Goal: Information Seeking & Learning: Learn about a topic

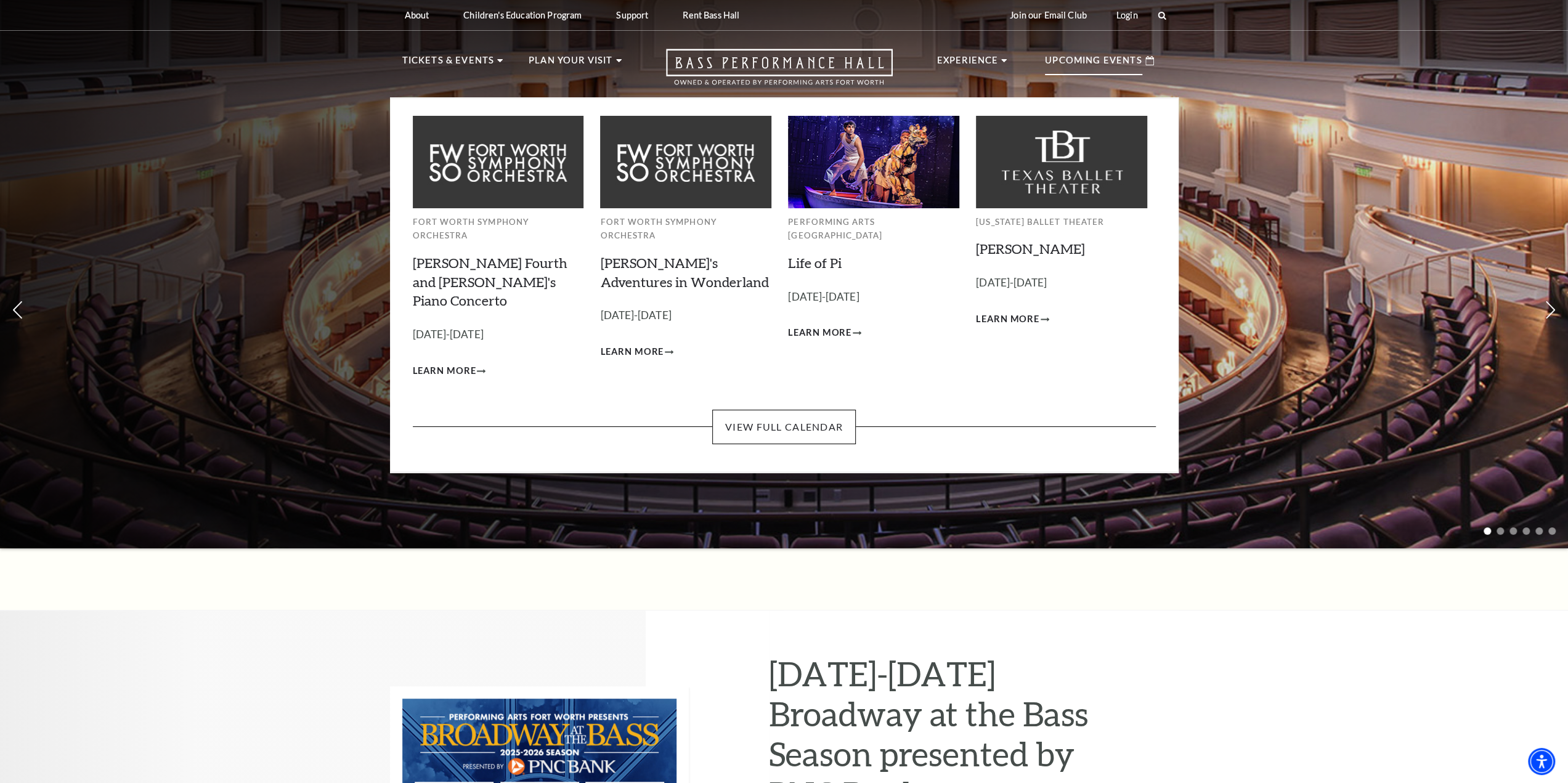
click at [1094, 71] on p "Upcoming Events" at bounding box center [1094, 63] width 98 height 22
click at [761, 410] on link "View Full Calendar" at bounding box center [784, 427] width 144 height 35
click at [1071, 53] on p "Upcoming Events" at bounding box center [1094, 63] width 98 height 22
click at [1072, 66] on p "Upcoming Events" at bounding box center [1094, 63] width 98 height 22
click at [1129, 61] on p "Upcoming Events" at bounding box center [1094, 63] width 98 height 22
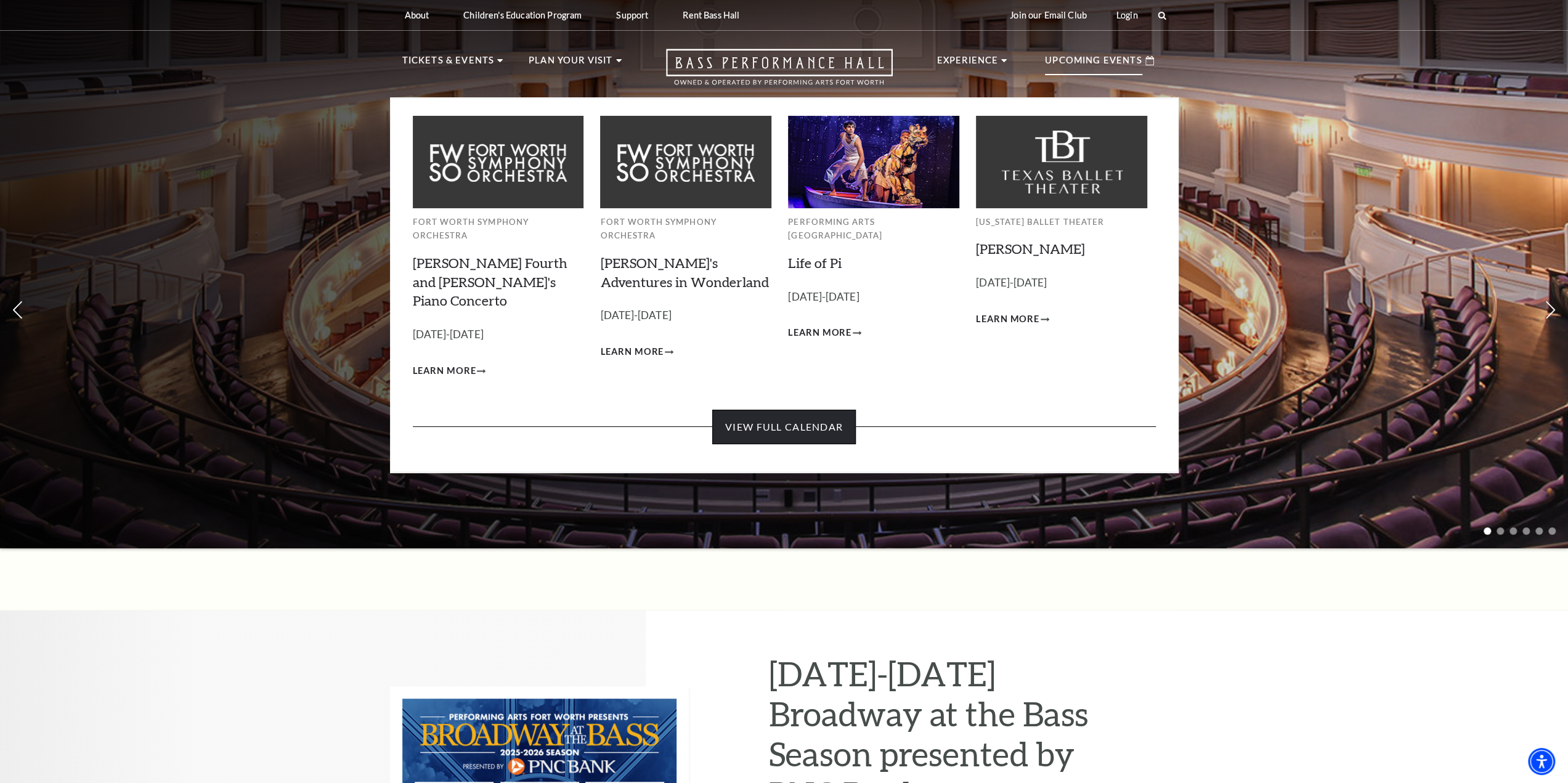
click at [720, 410] on link "View Full Calendar" at bounding box center [784, 427] width 144 height 35
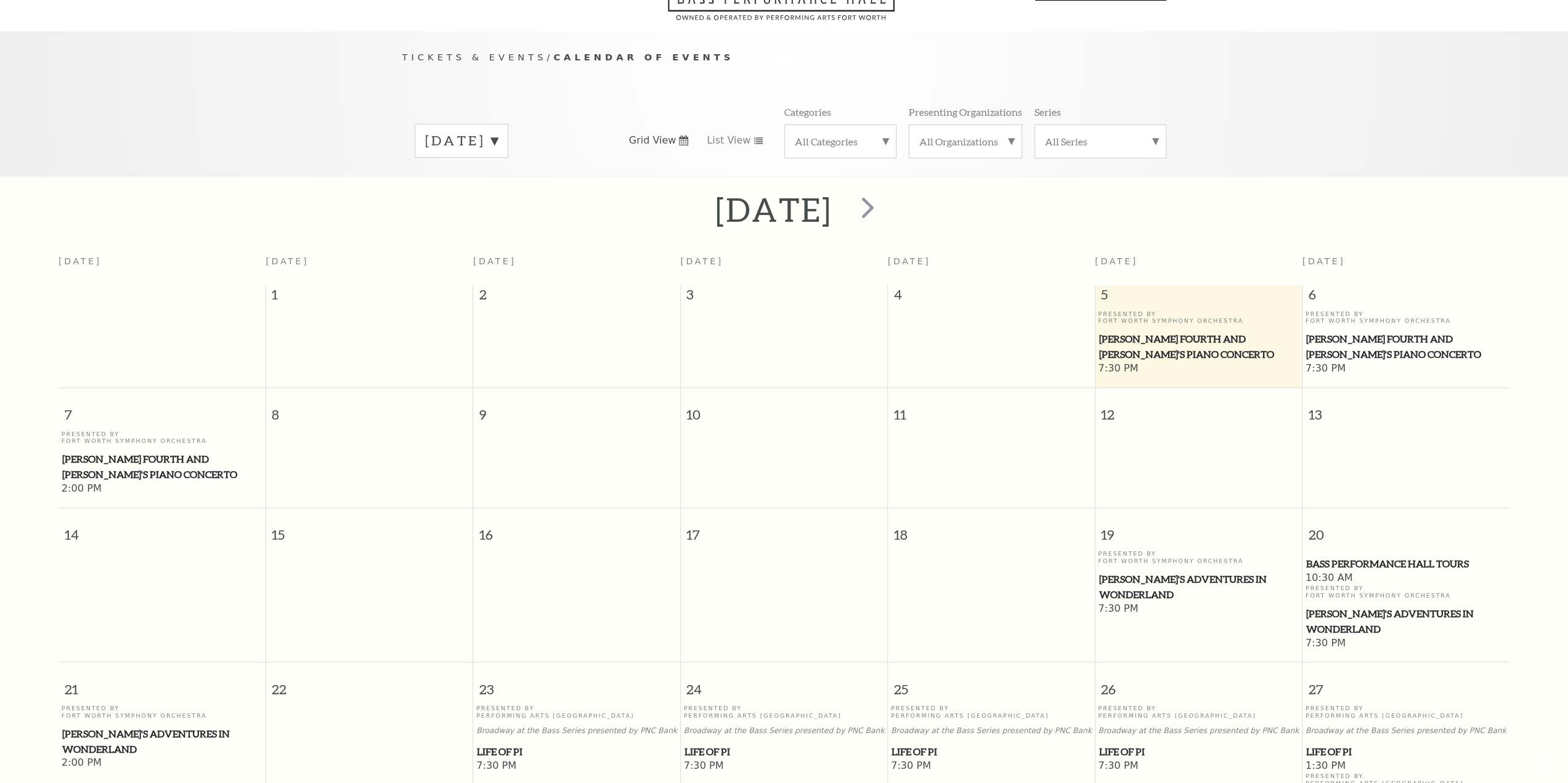
scroll to position [108, 0]
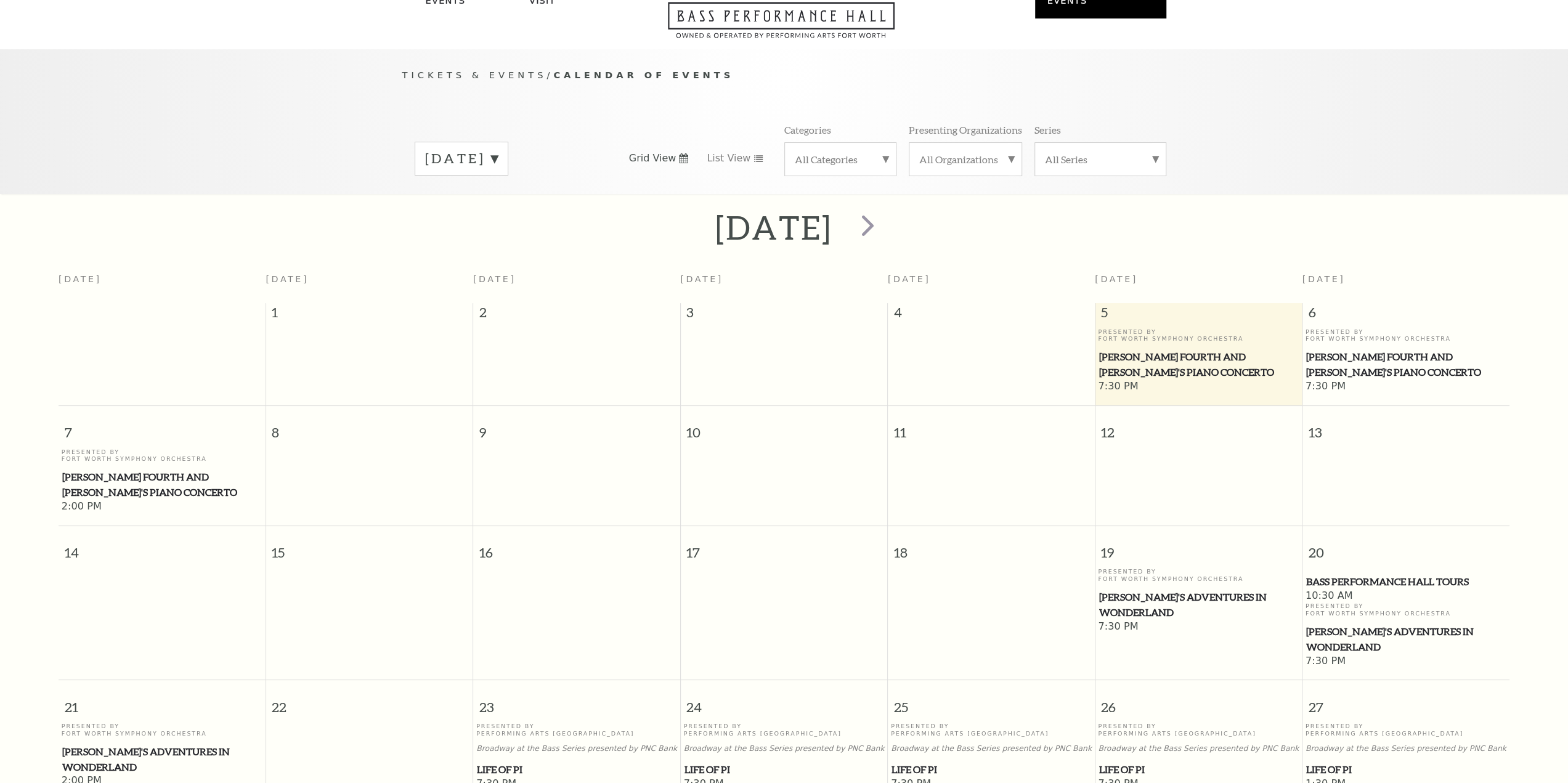
scroll to position [108, 0]
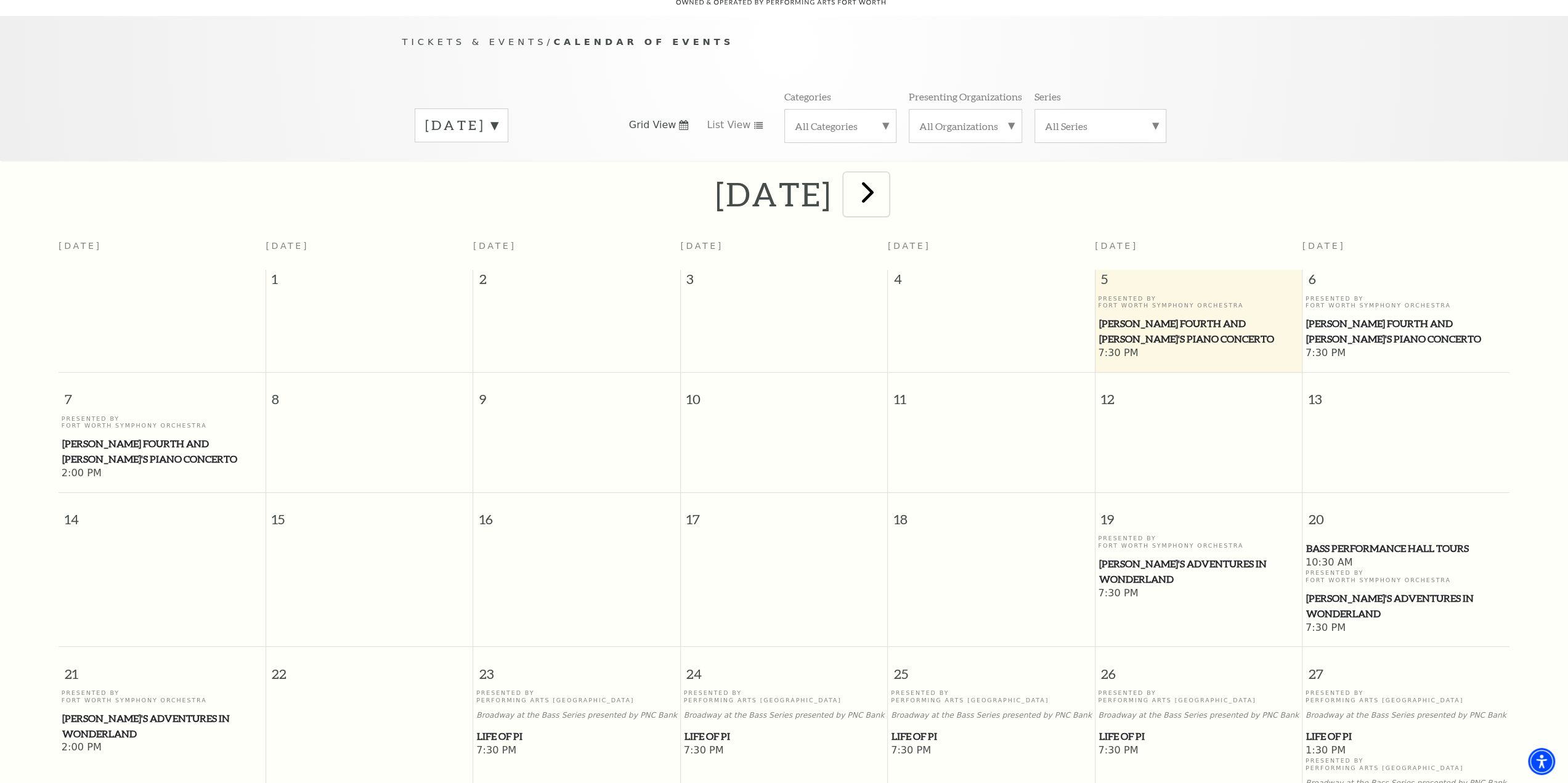
click at [885, 184] on span "next" at bounding box center [868, 192] width 35 height 35
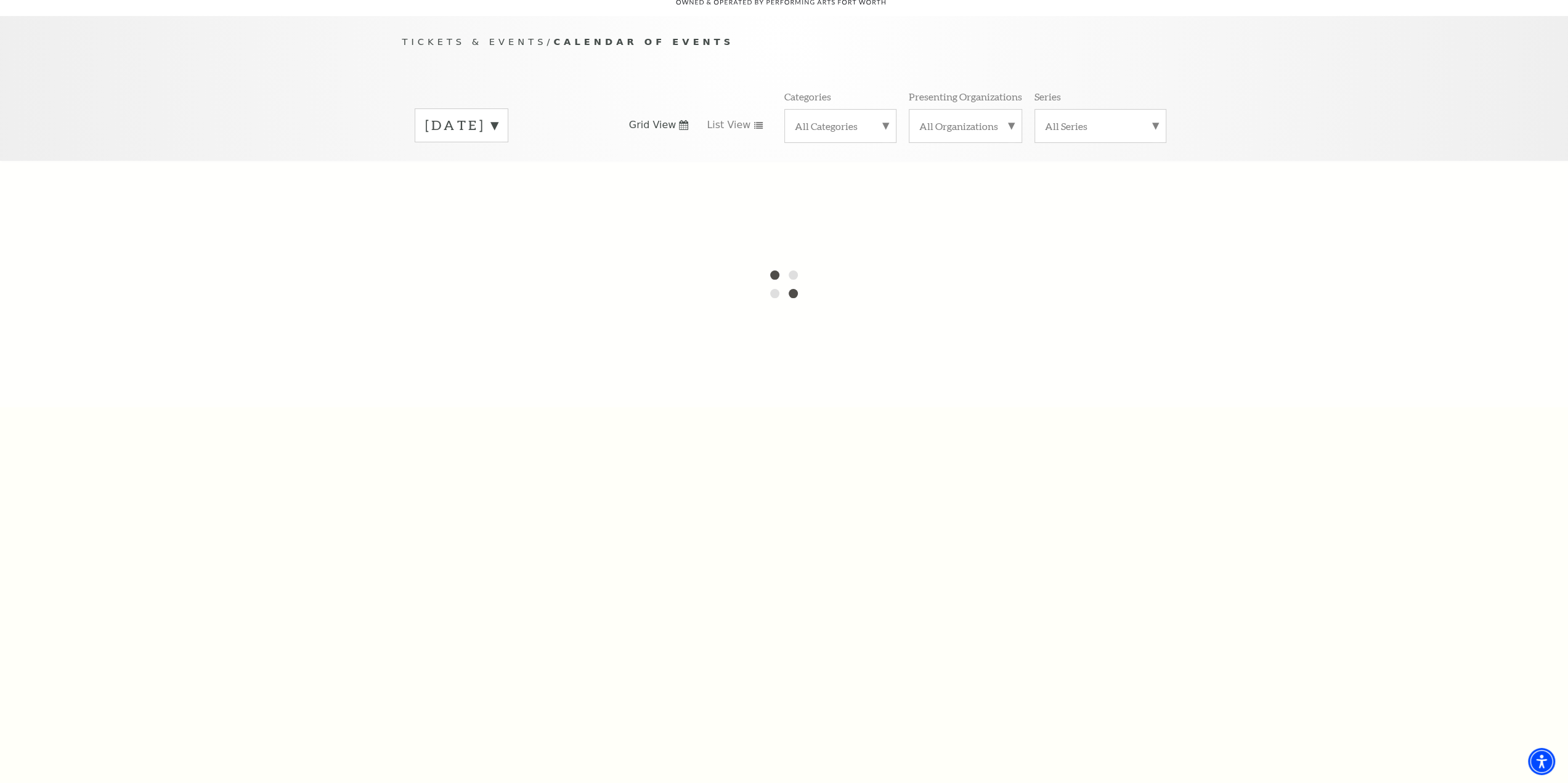
click at [847, 120] on label "All Categories" at bounding box center [840, 126] width 91 height 13
click at [830, 120] on label "All Categories" at bounding box center [840, 128] width 91 height 16
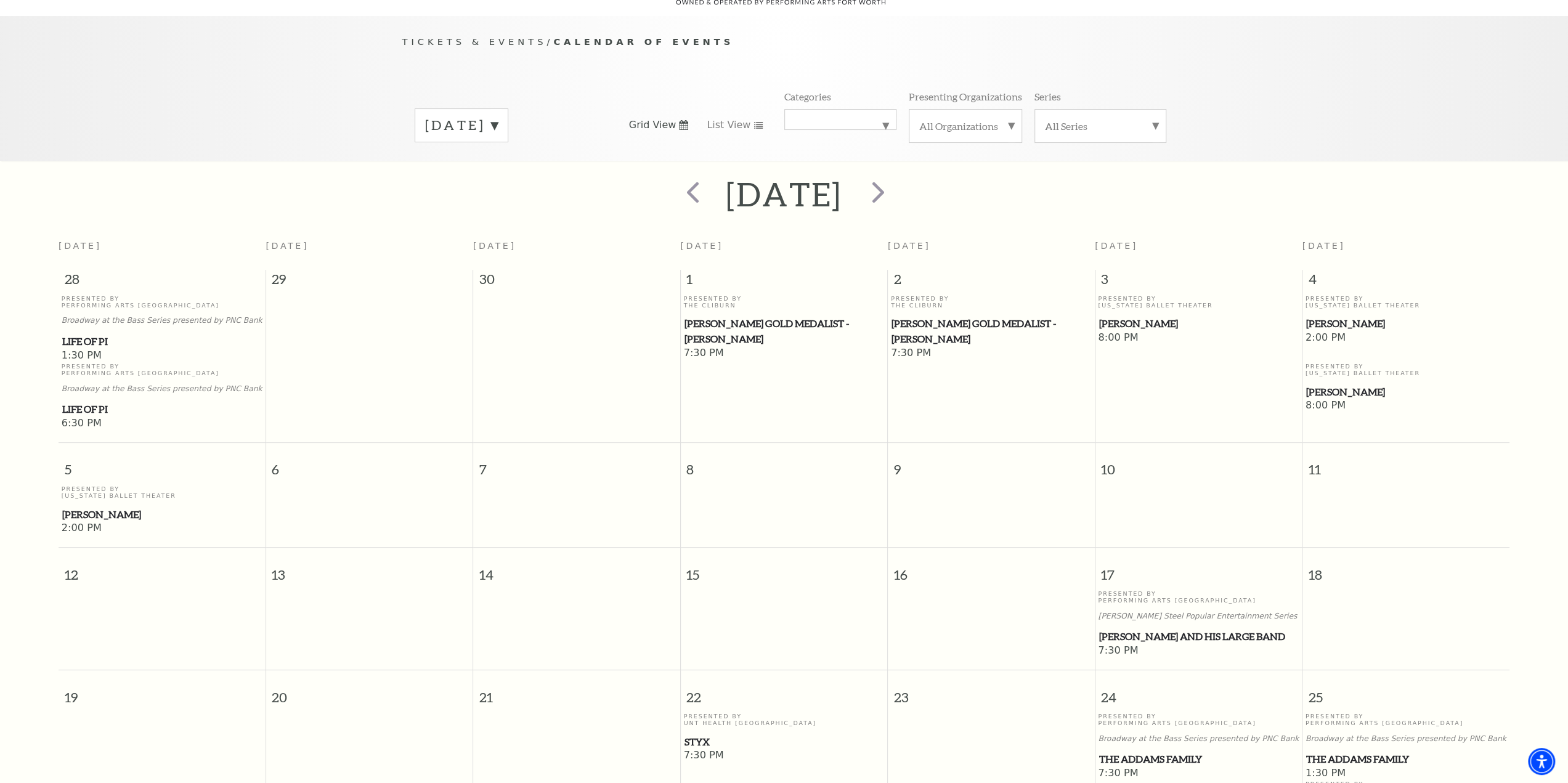
click at [848, 120] on label "All Categories" at bounding box center [840, 120] width 91 height 0
click at [814, 197] on label "Musical" at bounding box center [840, 207] width 91 height 20
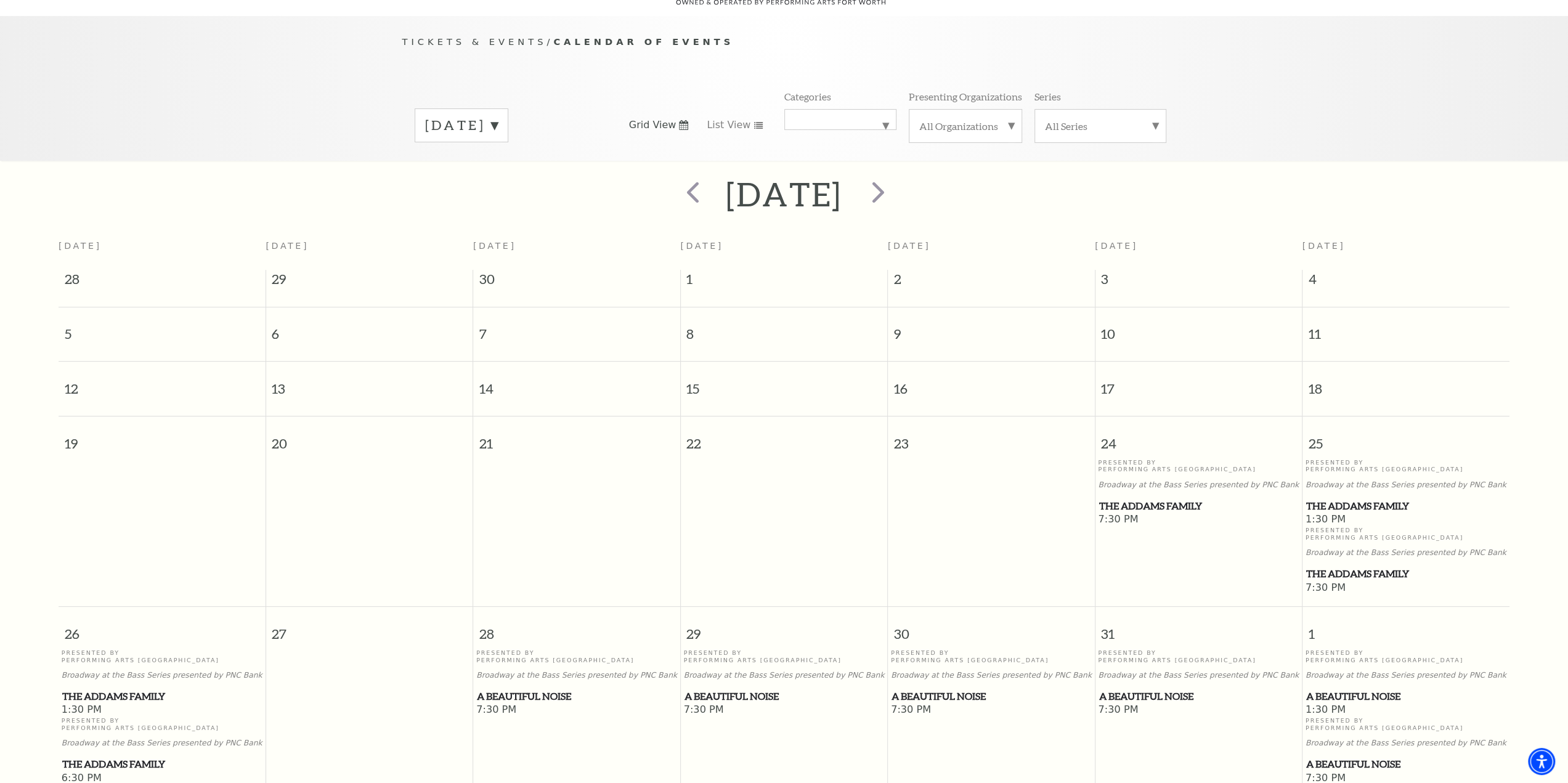
click at [1056, 35] on p "Tickets & Events / Calendar of Events" at bounding box center [784, 42] width 764 height 15
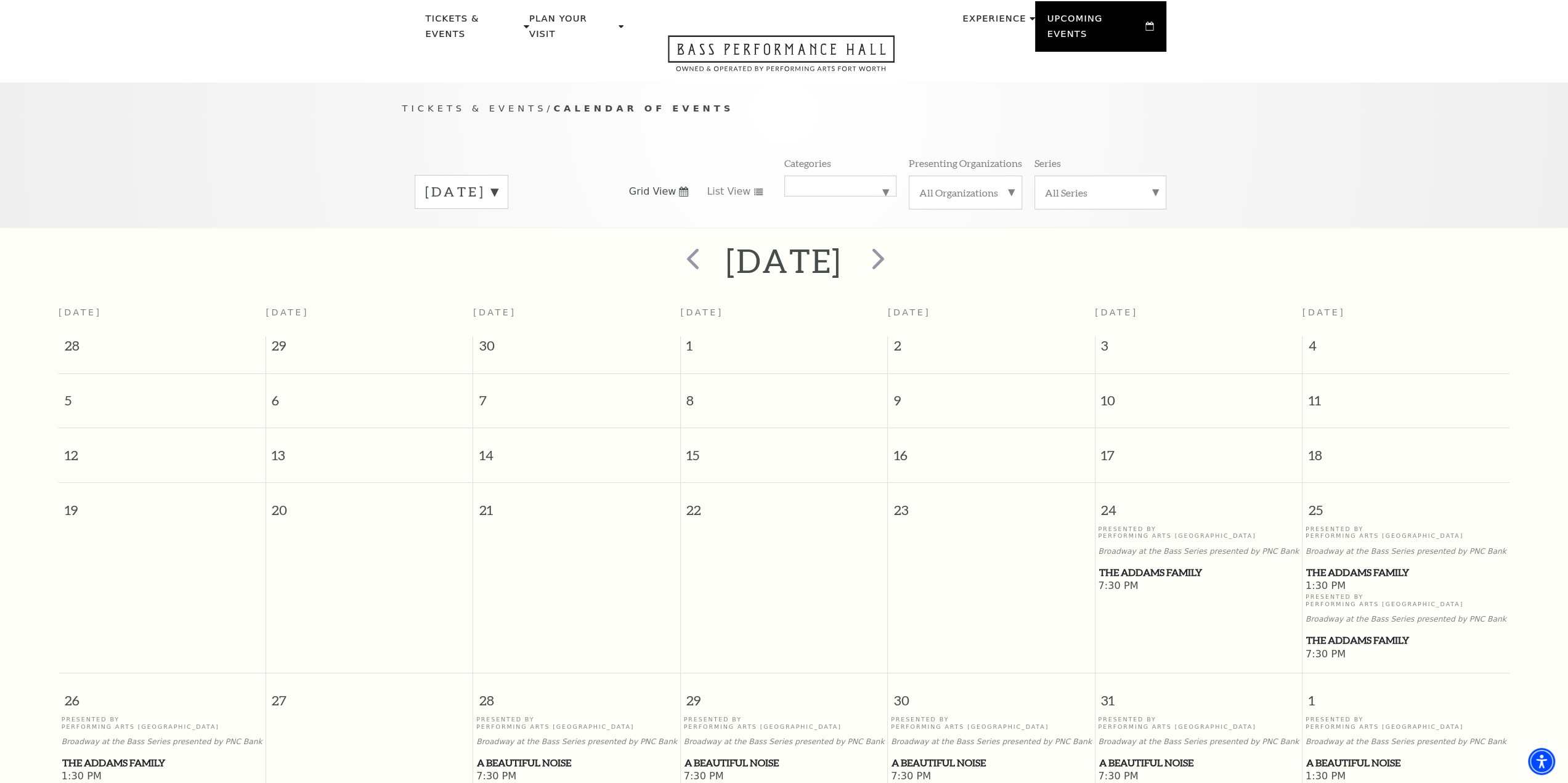
scroll to position [0, 0]
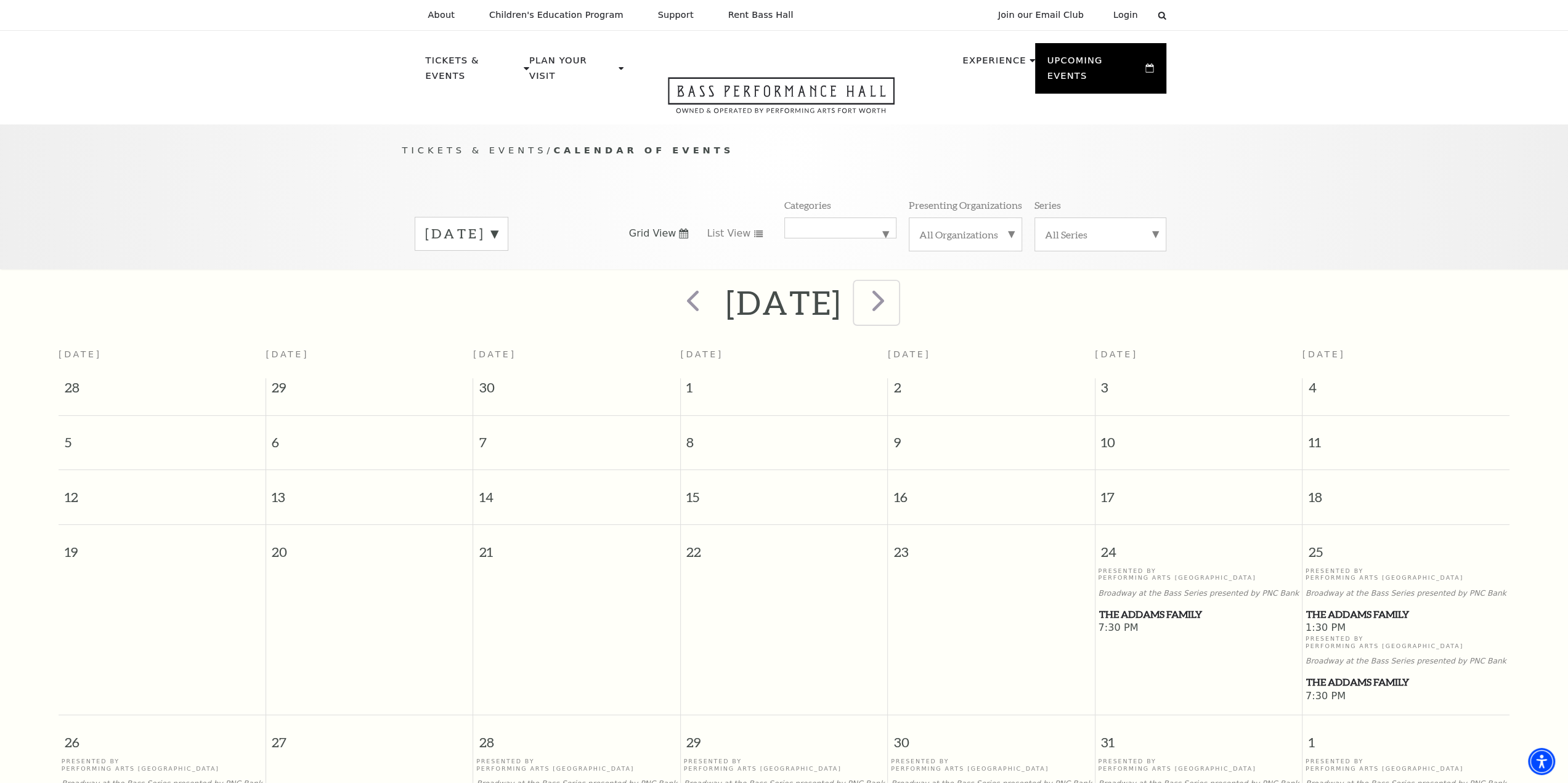
click at [896, 283] on span "next" at bounding box center [878, 300] width 35 height 35
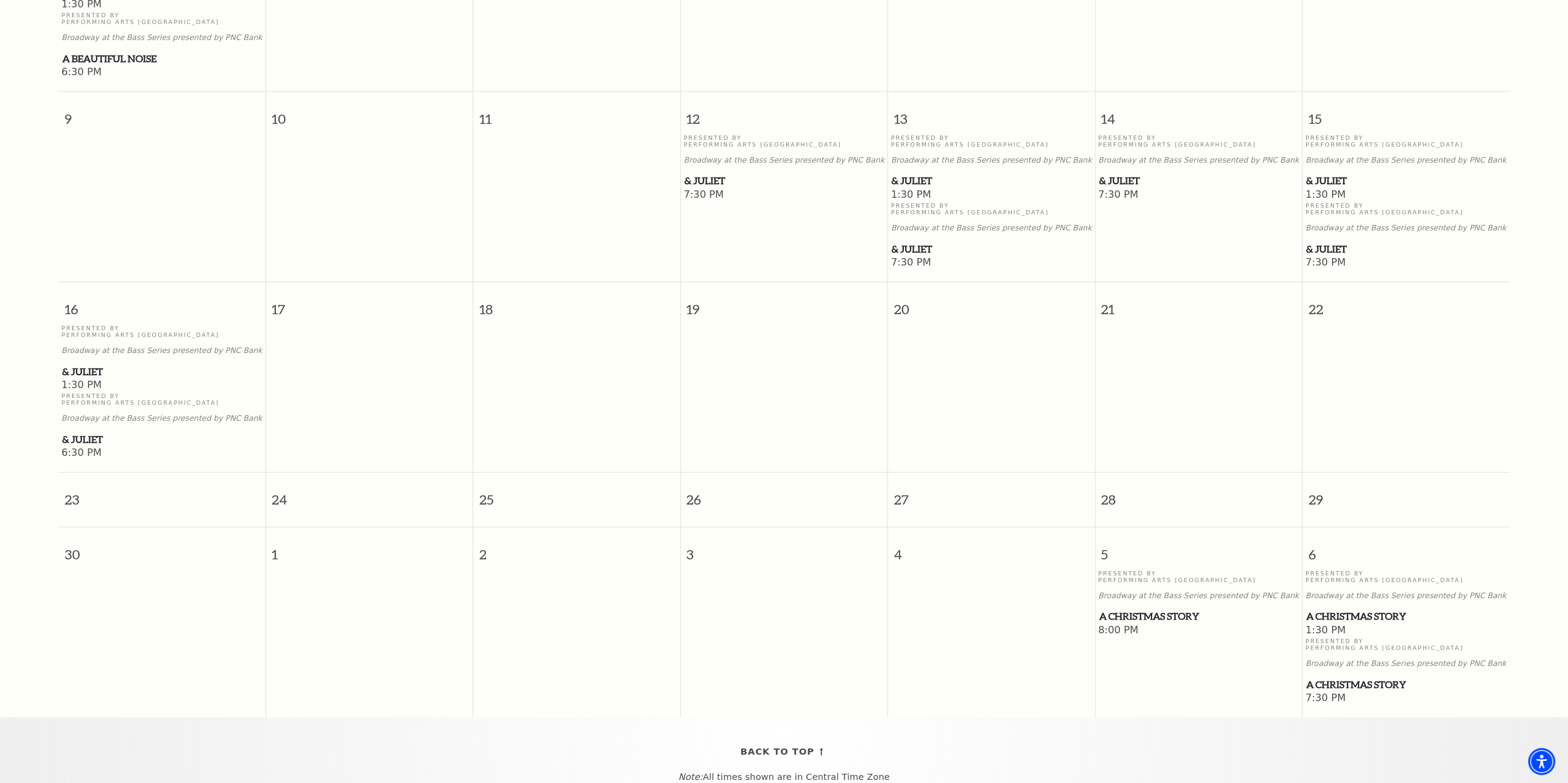
scroll to position [725, 0]
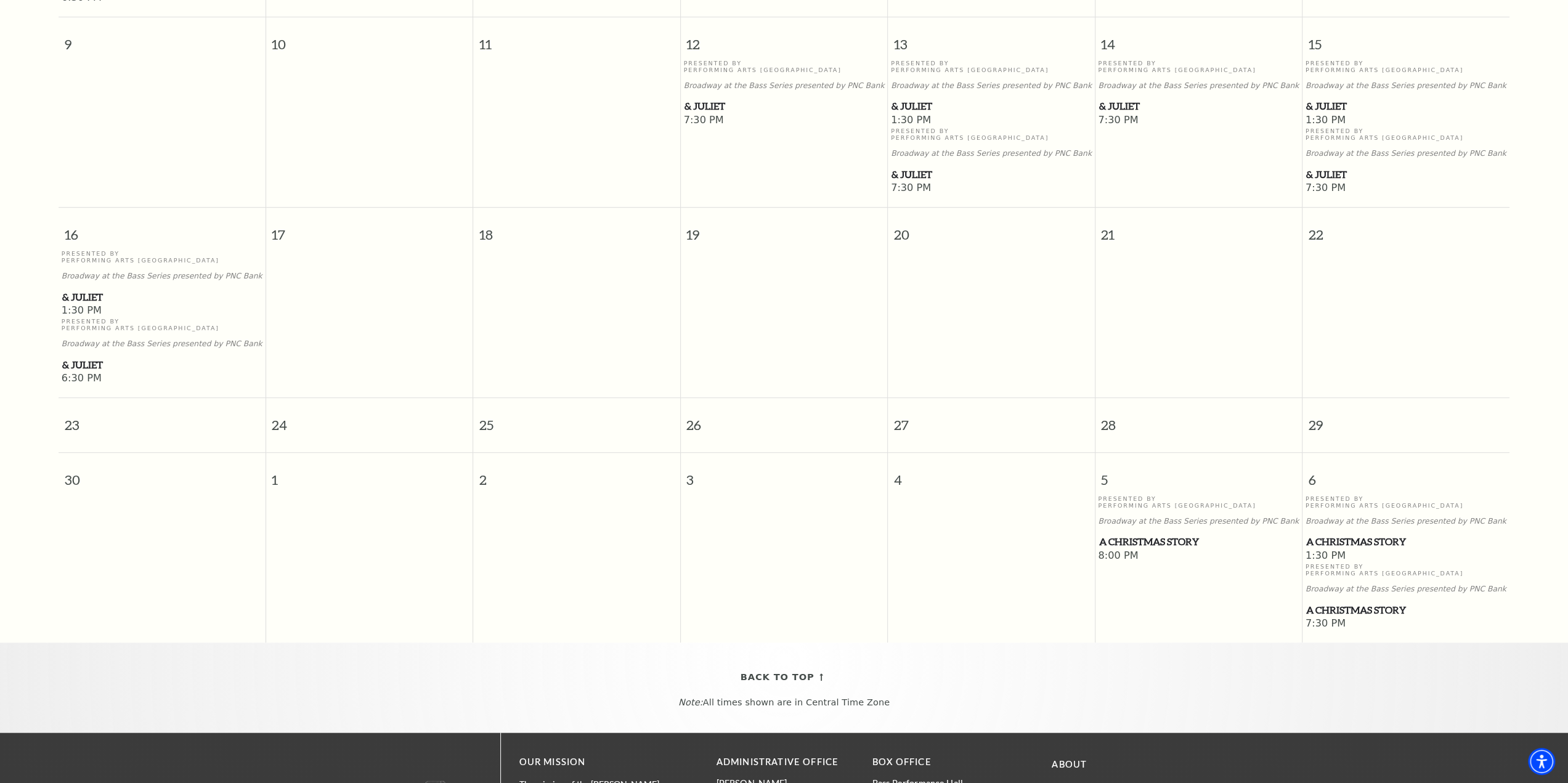
click at [701, 100] on span "& Juliet" at bounding box center [784, 106] width 200 height 15
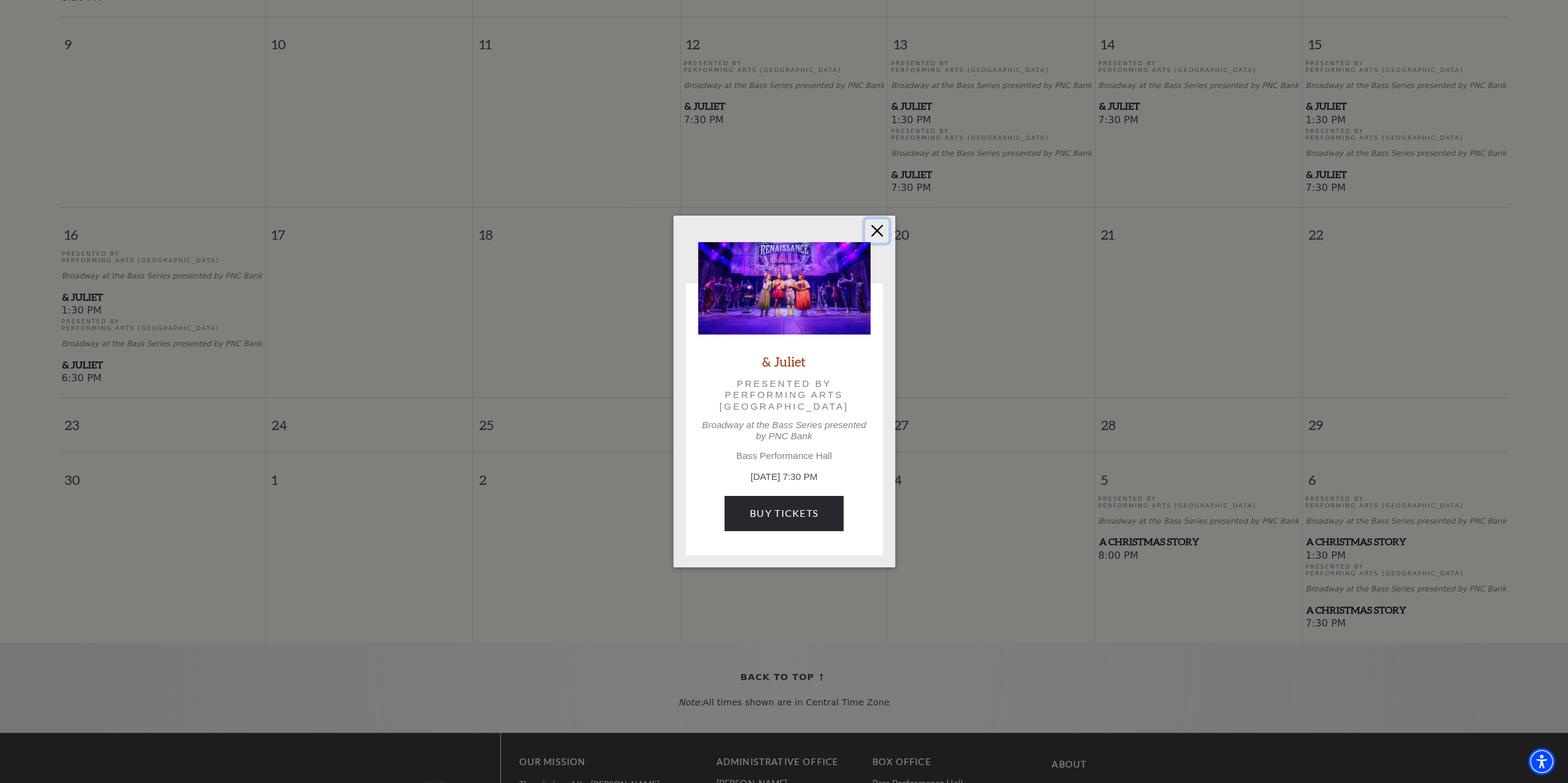
click at [881, 232] on button "Close" at bounding box center [877, 230] width 23 height 23
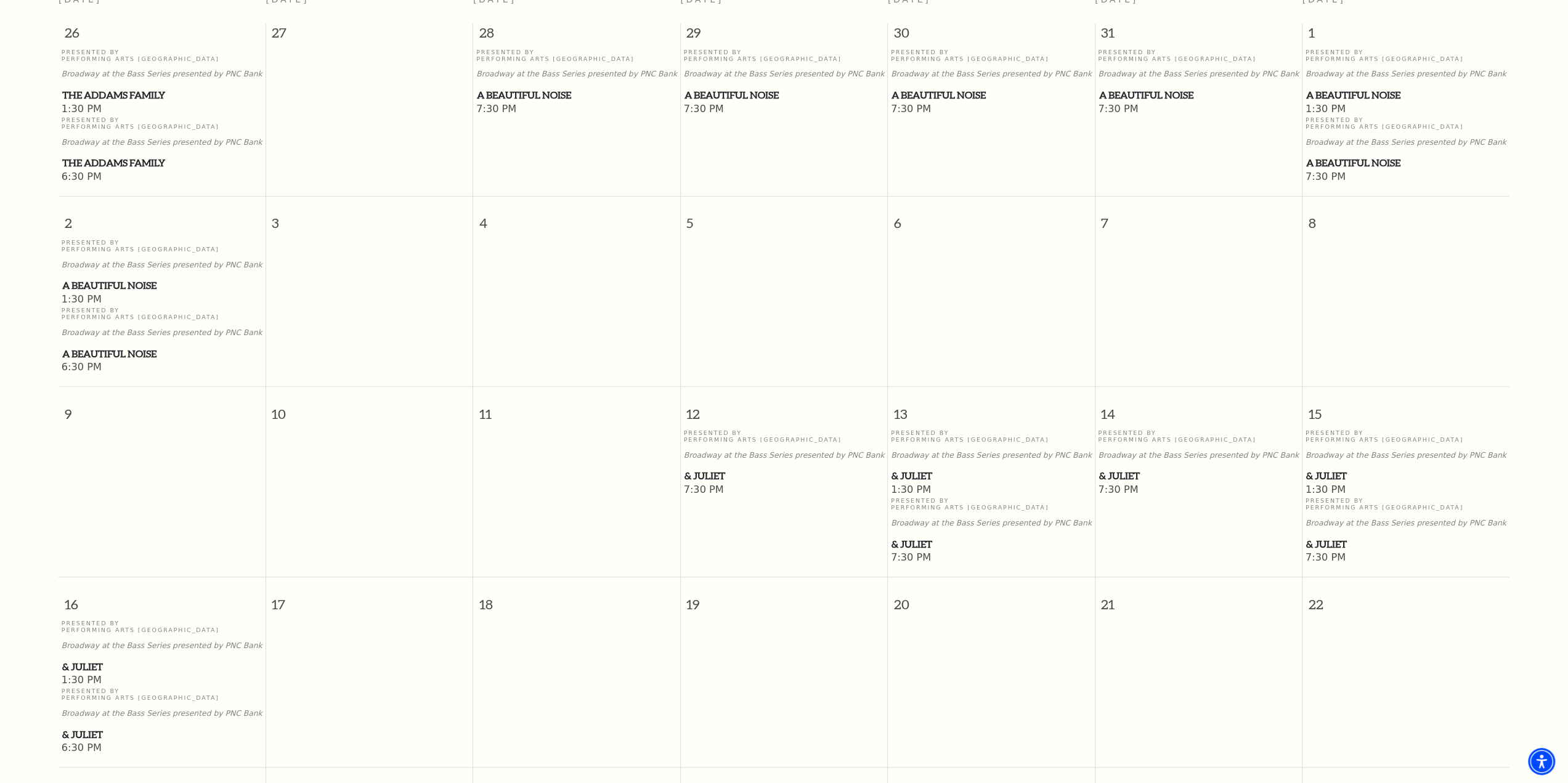
scroll to position [0, 0]
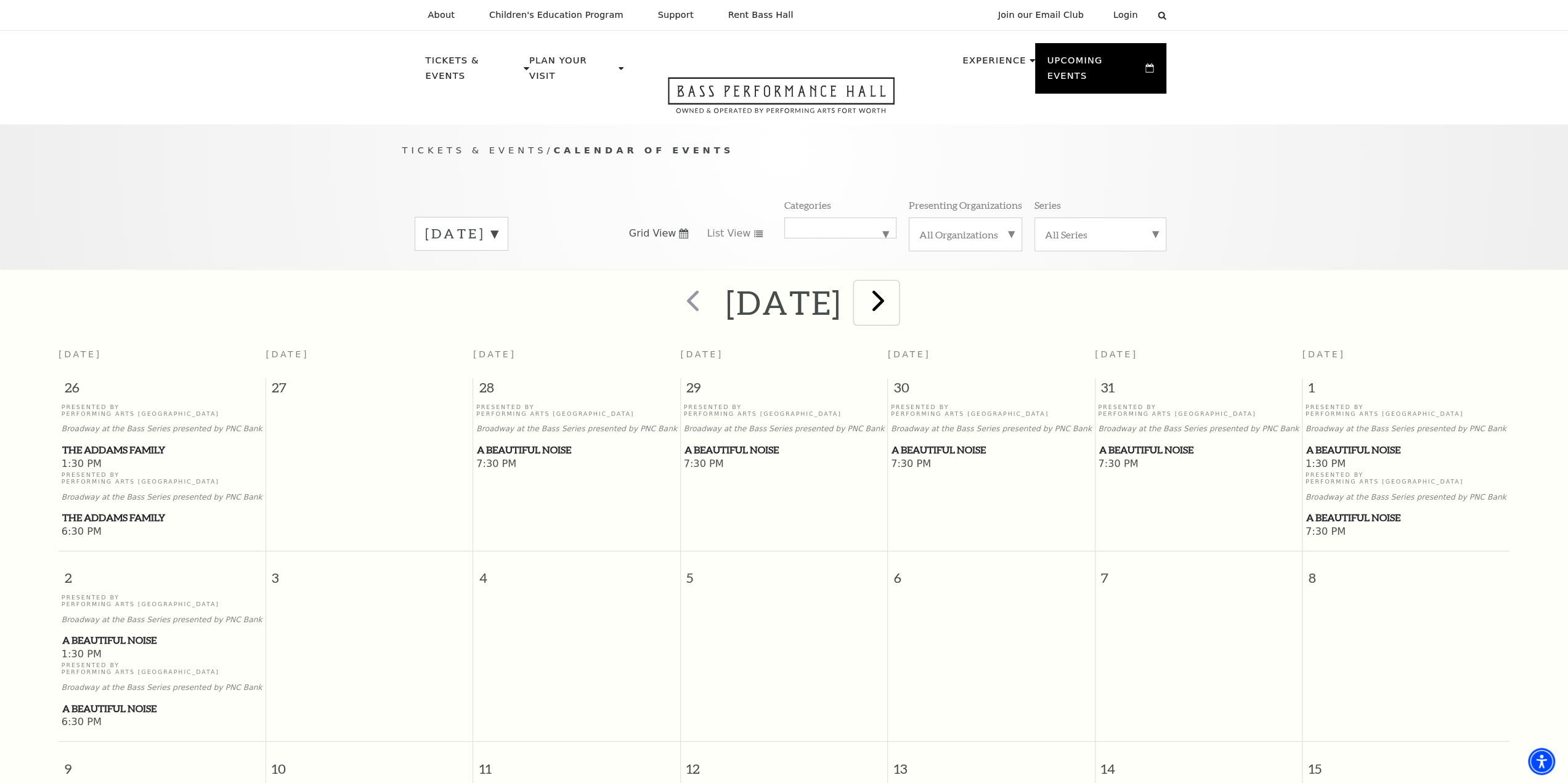
click at [896, 284] on span "next" at bounding box center [878, 300] width 35 height 35
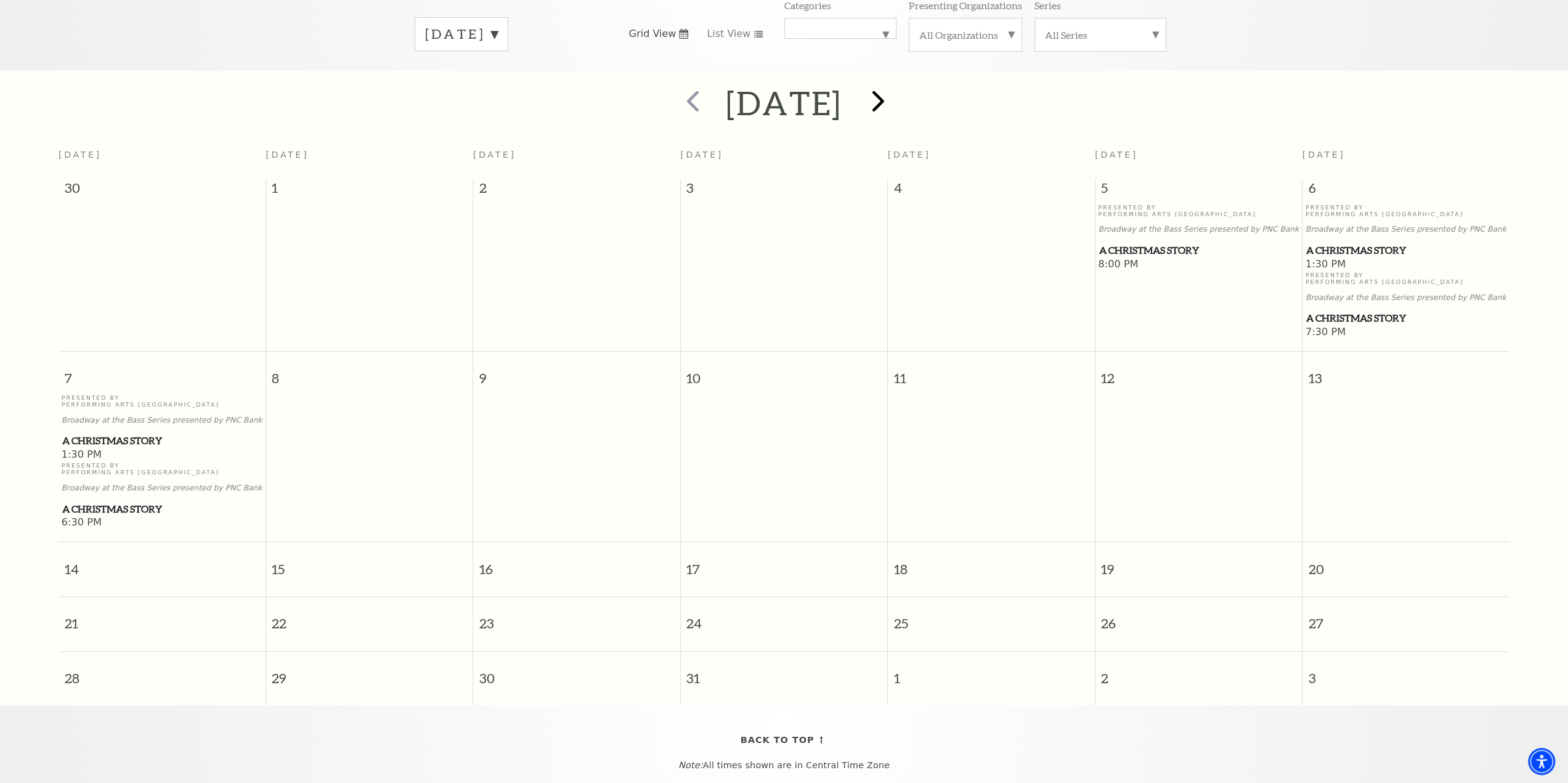
scroll to position [170, 0]
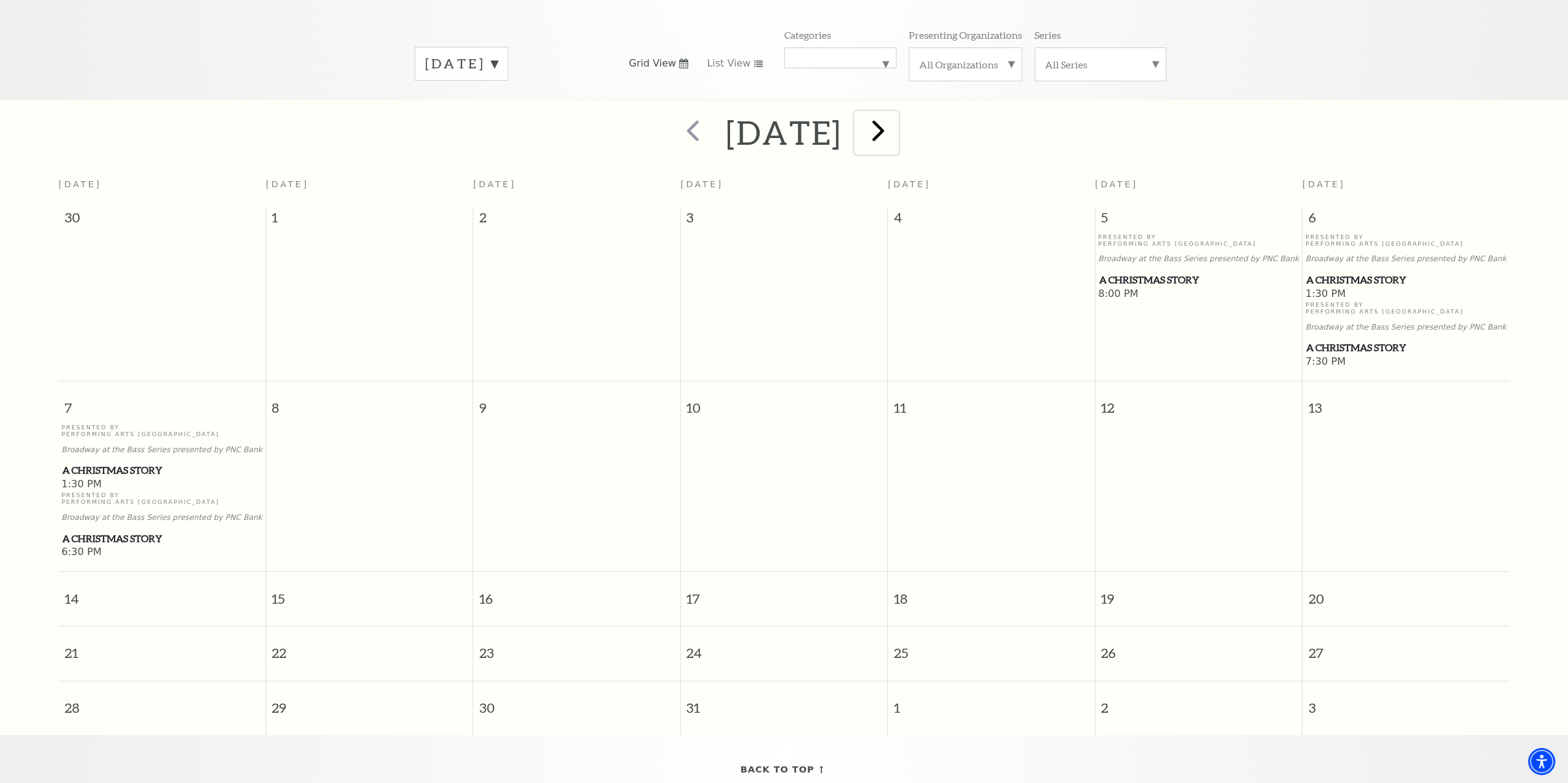
click at [896, 113] on span "next" at bounding box center [878, 130] width 35 height 35
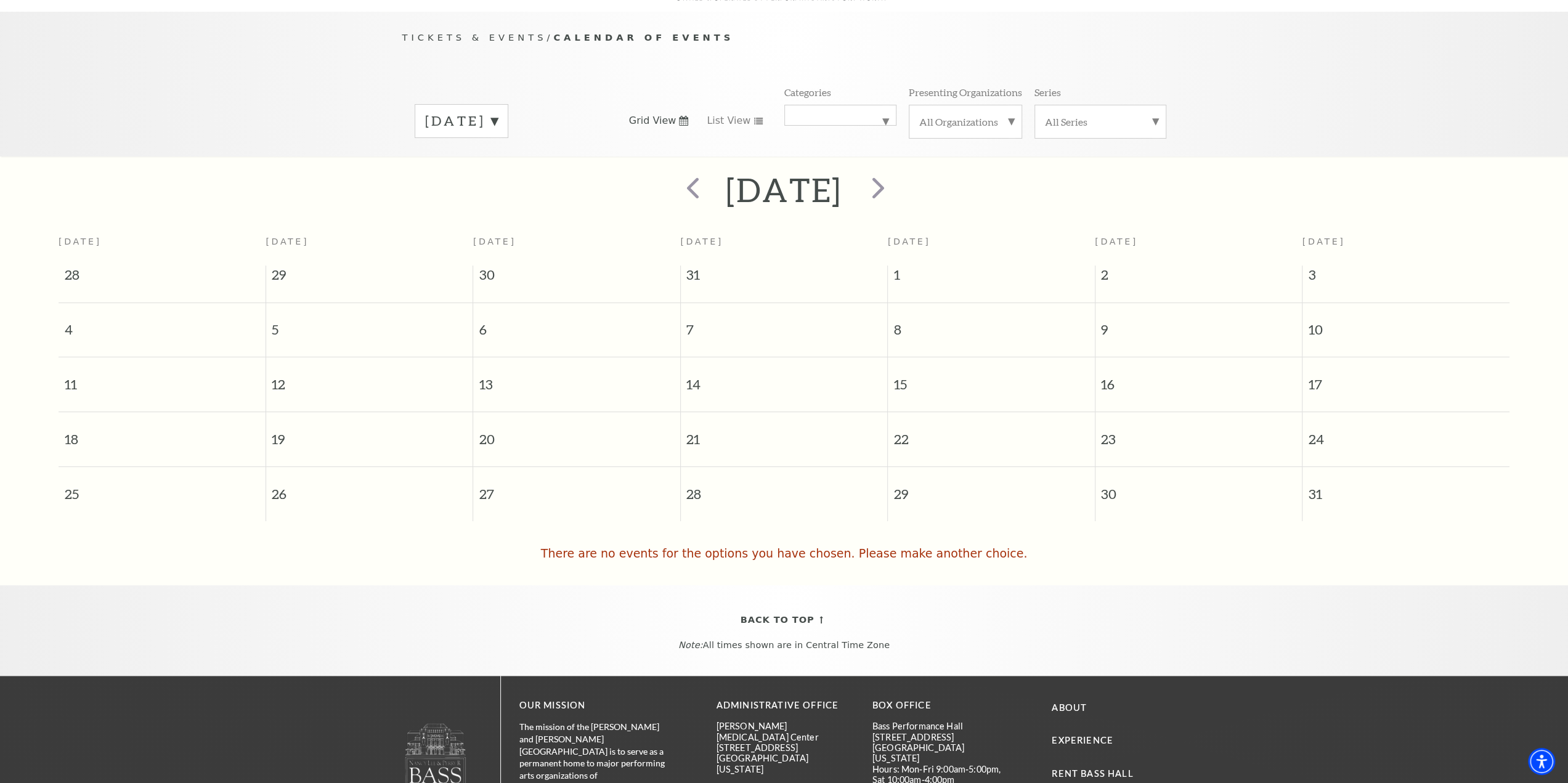
scroll to position [108, 0]
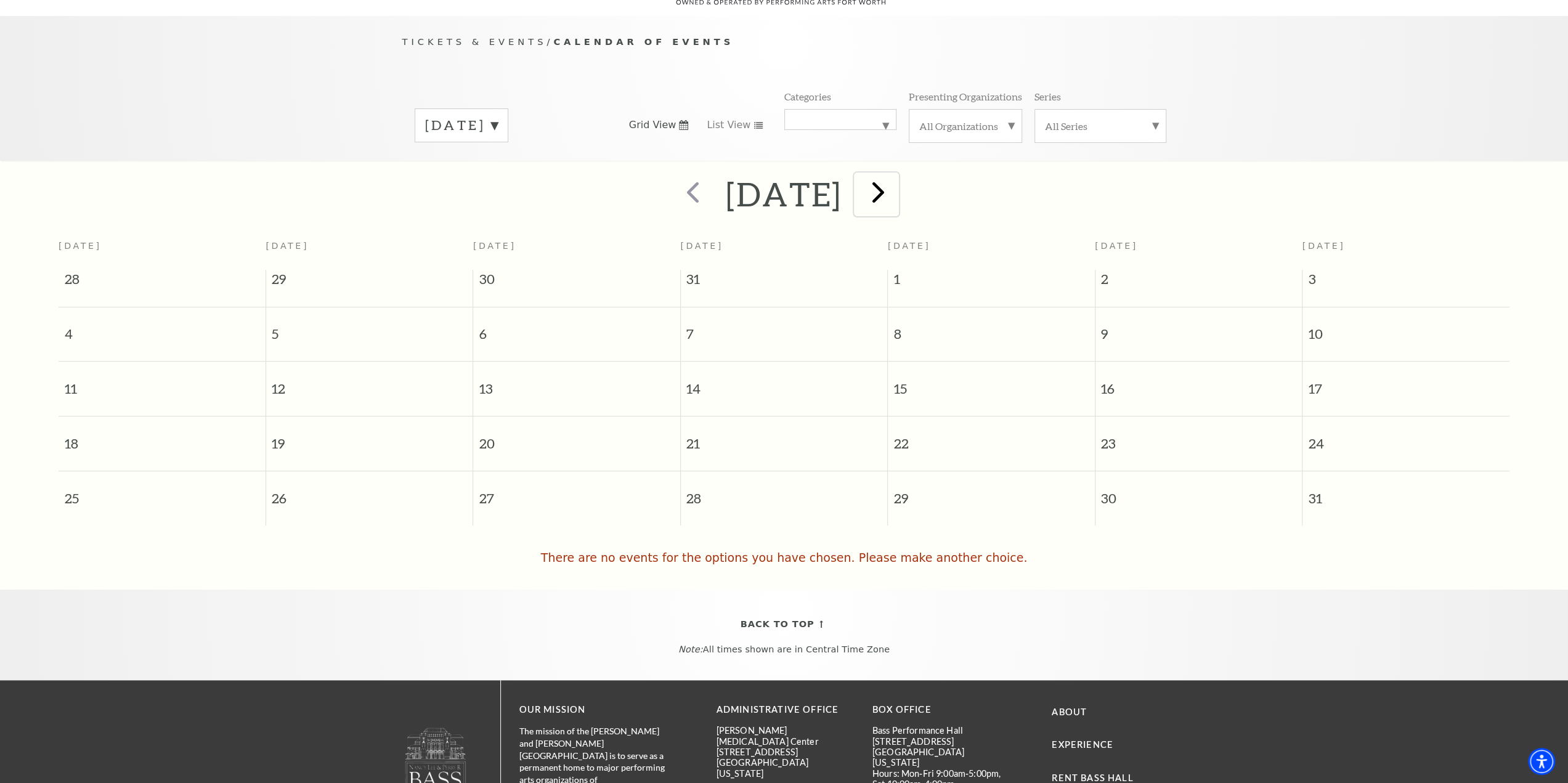
click at [896, 180] on span "next" at bounding box center [878, 192] width 35 height 35
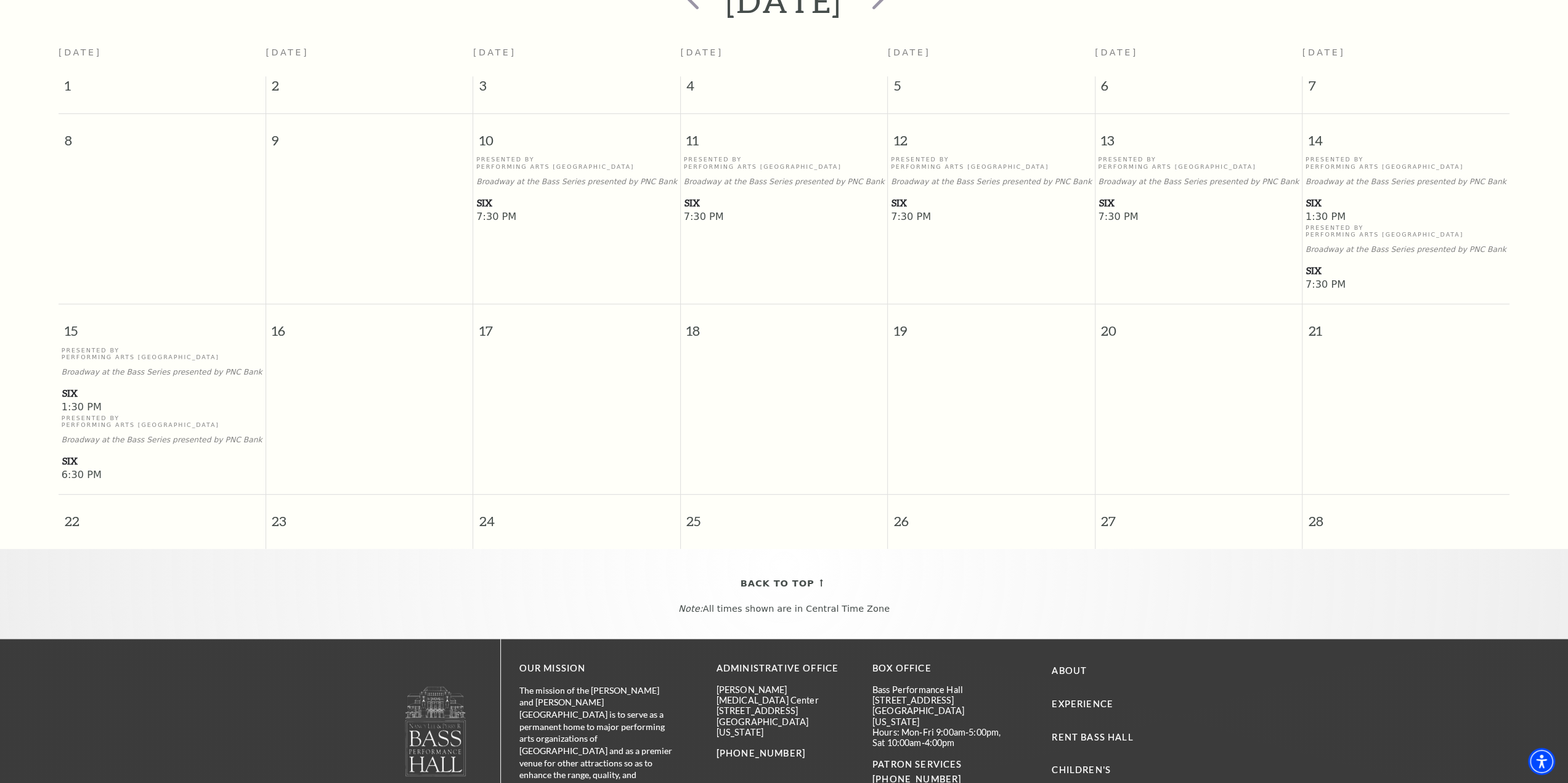
scroll to position [170, 0]
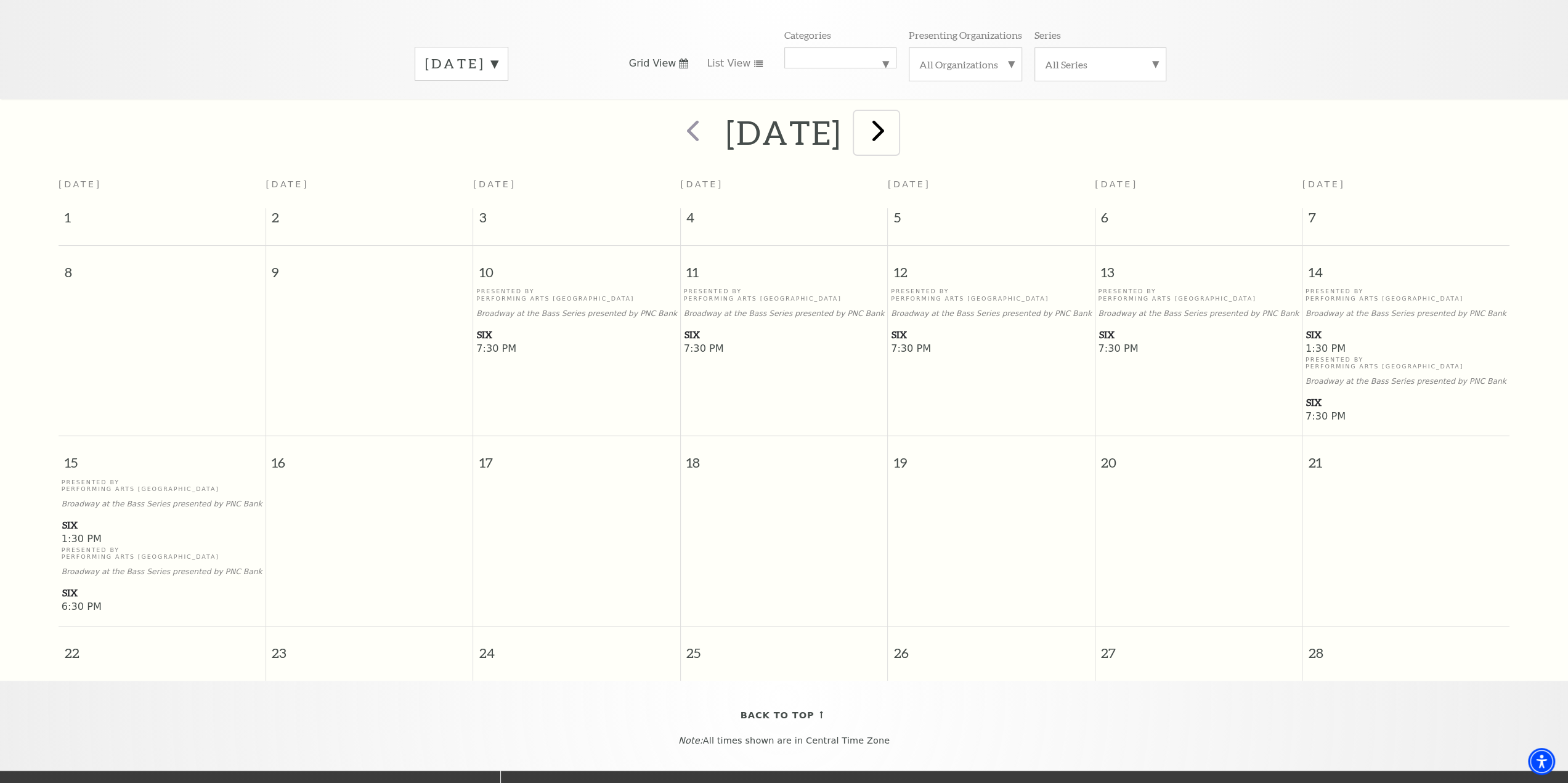
click at [896, 117] on span "next" at bounding box center [878, 130] width 35 height 35
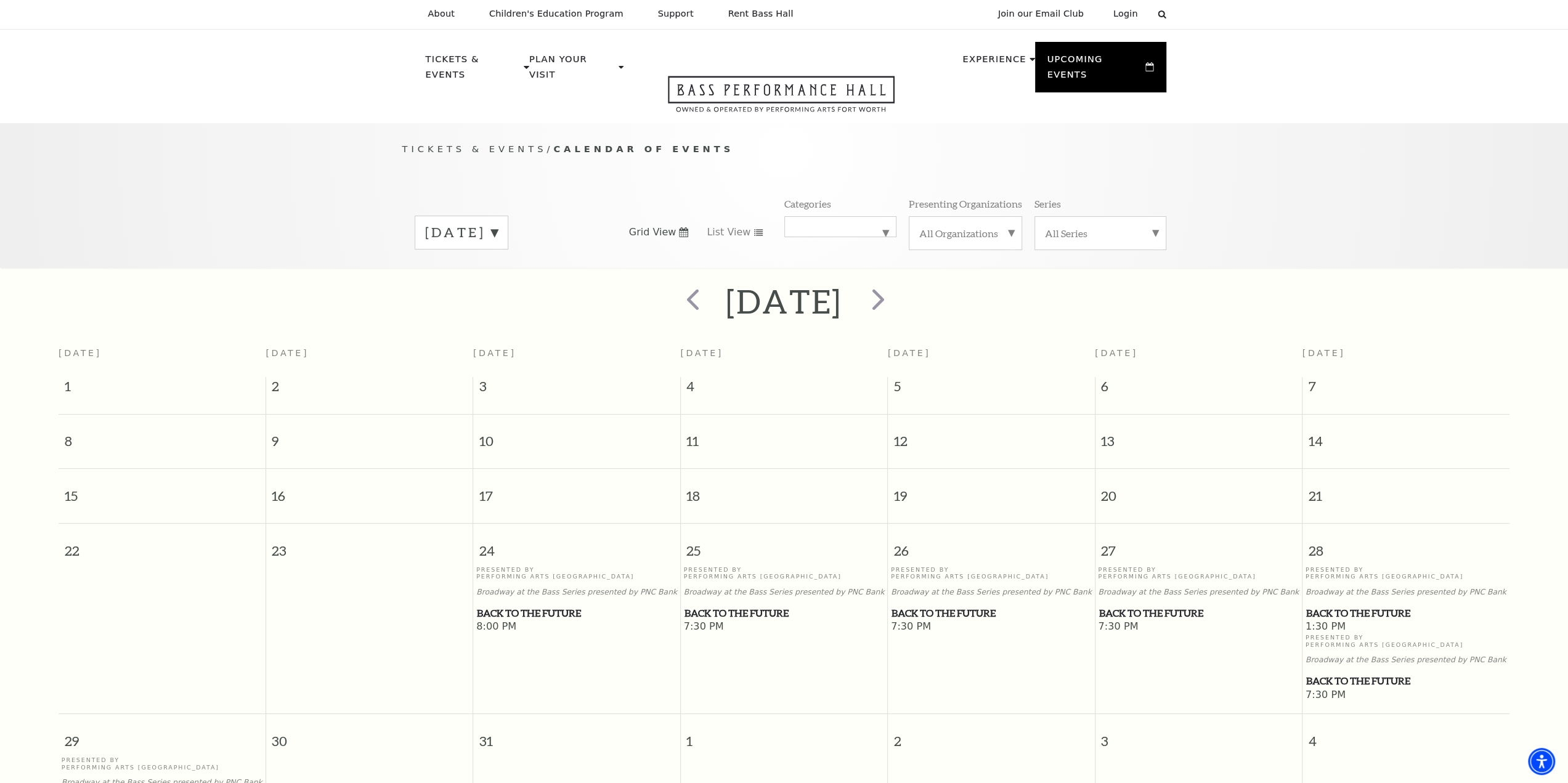
scroll to position [0, 0]
click at [896, 284] on span "next" at bounding box center [878, 300] width 35 height 35
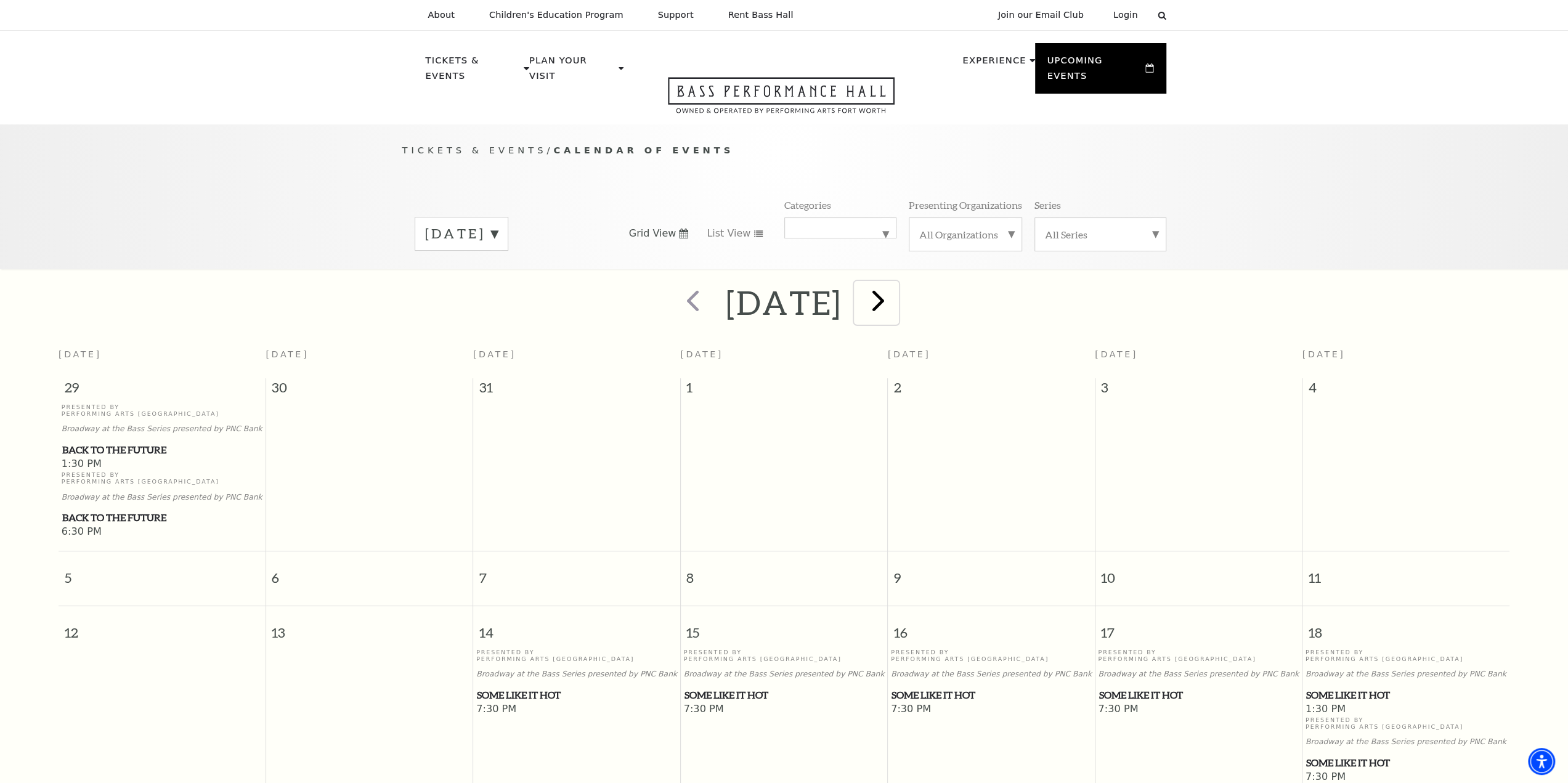
click at [896, 289] on span "next" at bounding box center [878, 300] width 35 height 35
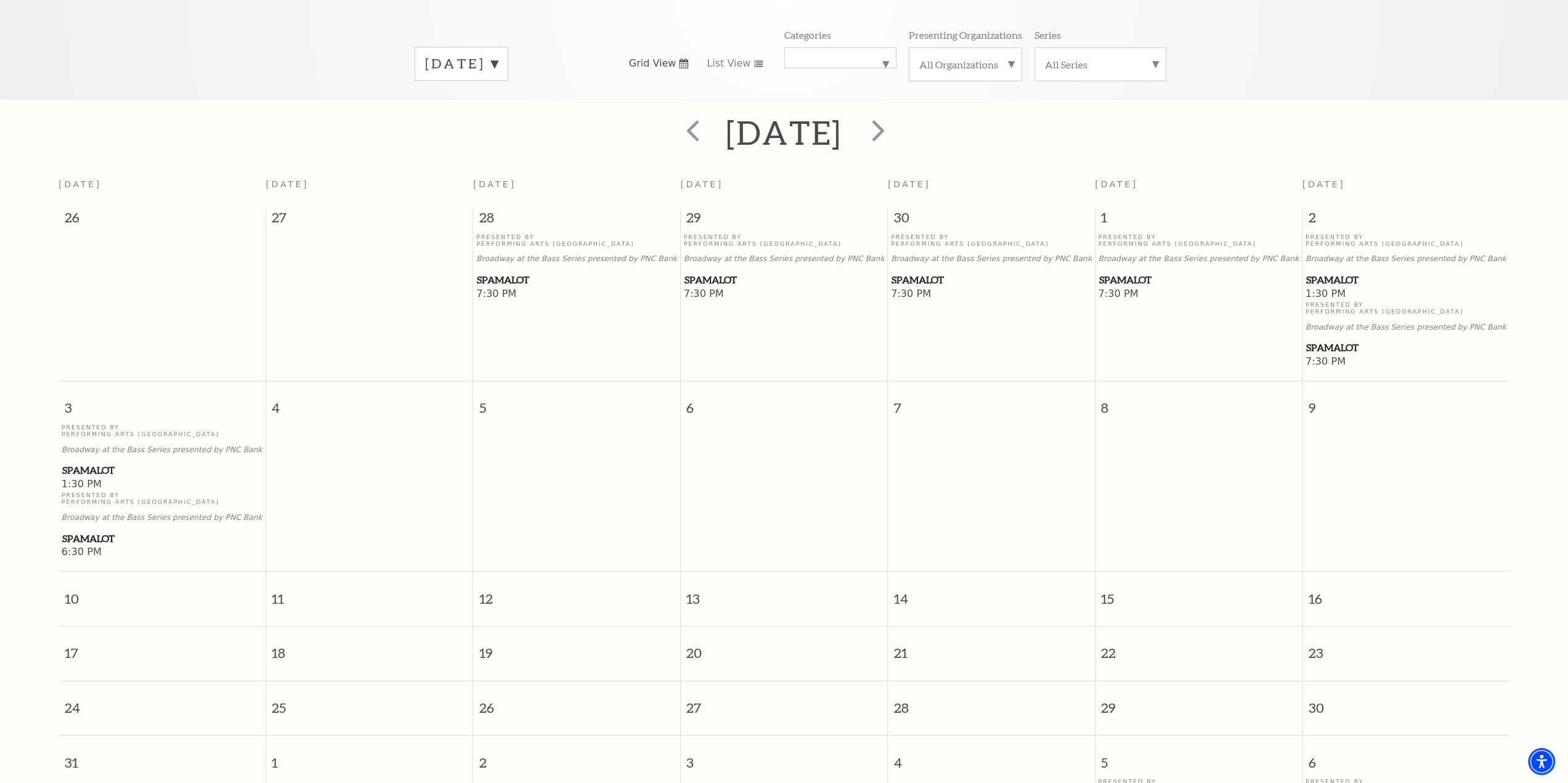
scroll to position [47, 0]
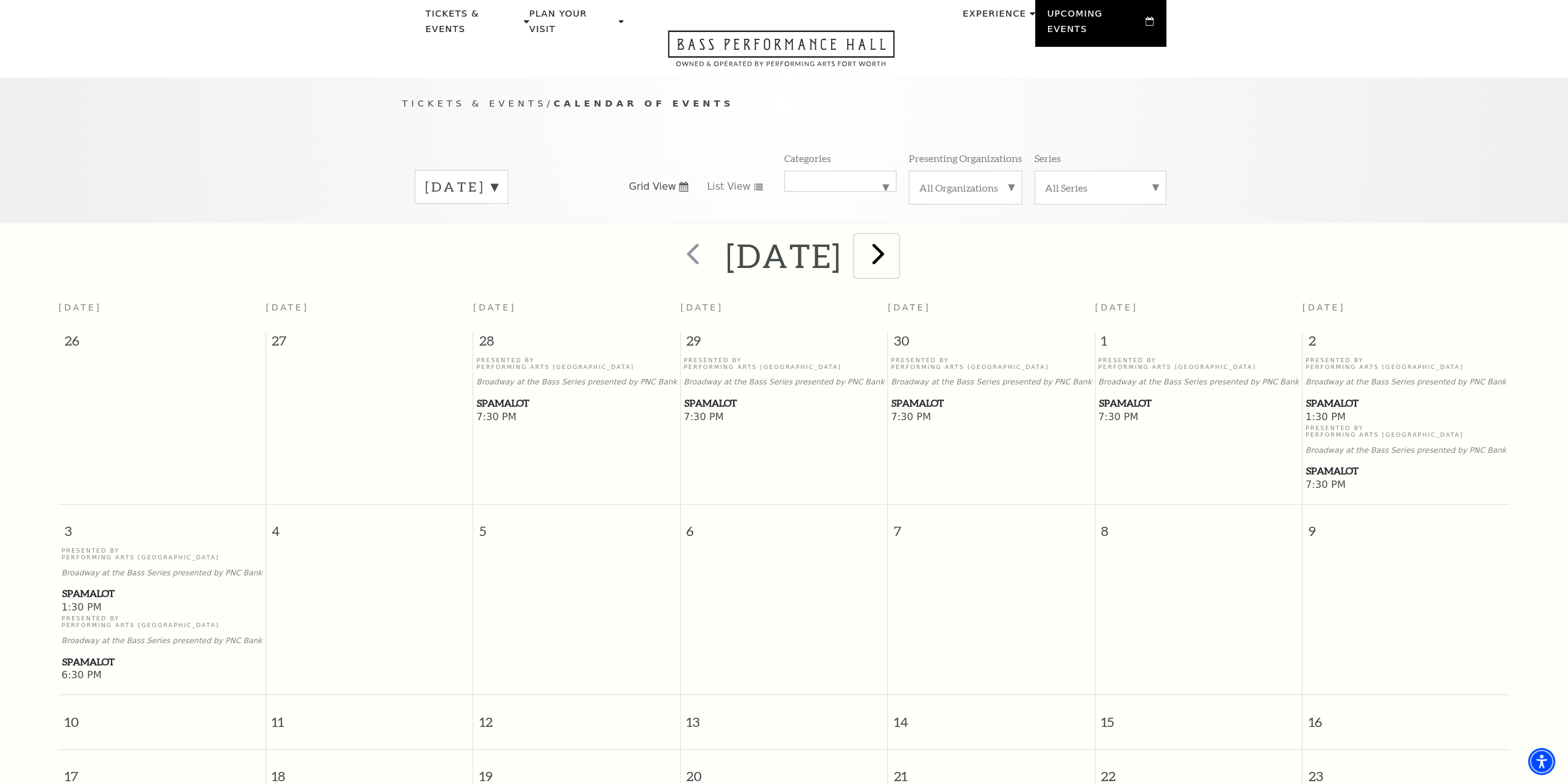
click at [896, 243] on span "next" at bounding box center [878, 253] width 35 height 35
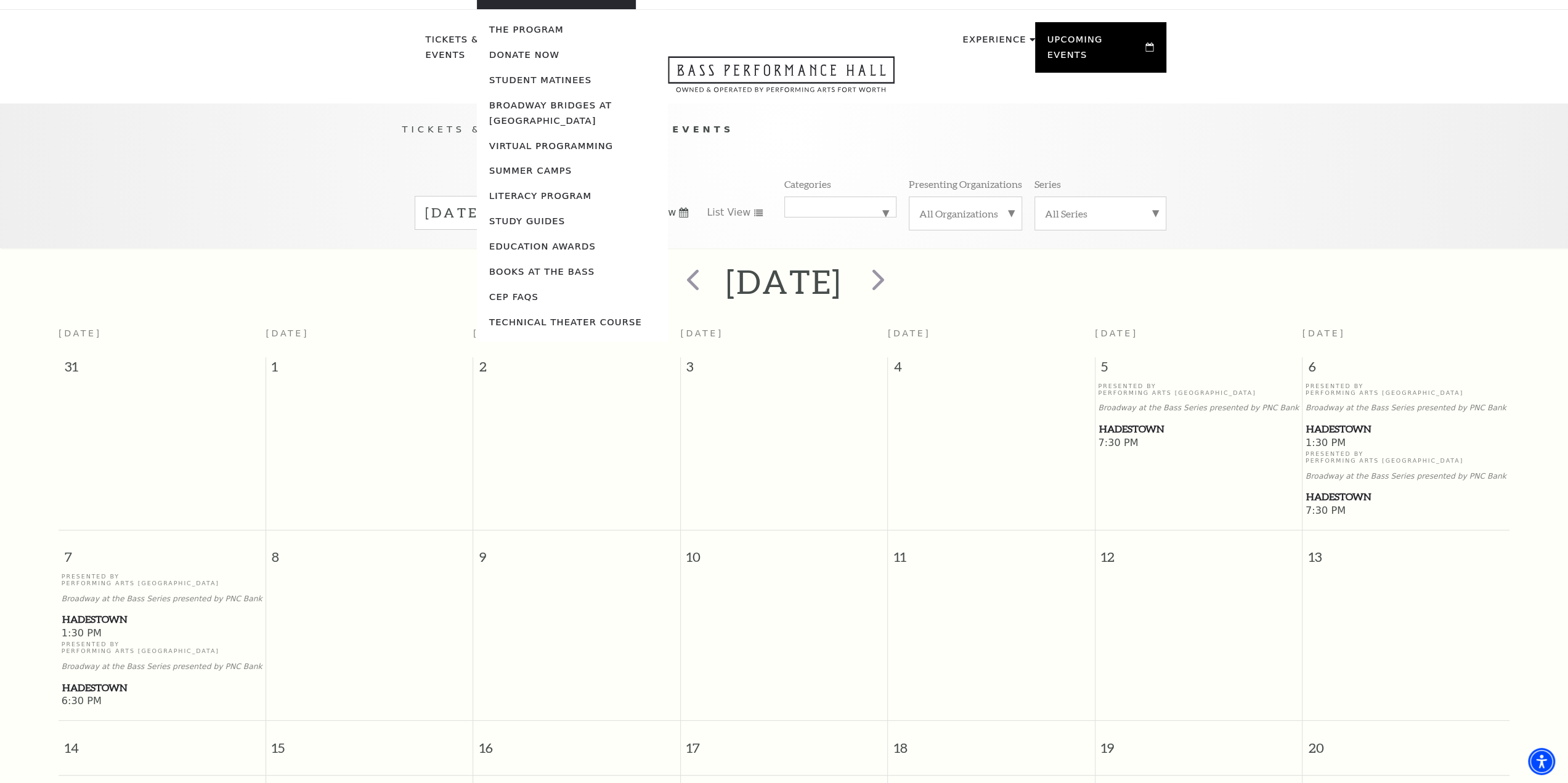
scroll to position [0, 0]
